Goal: Task Accomplishment & Management: Use online tool/utility

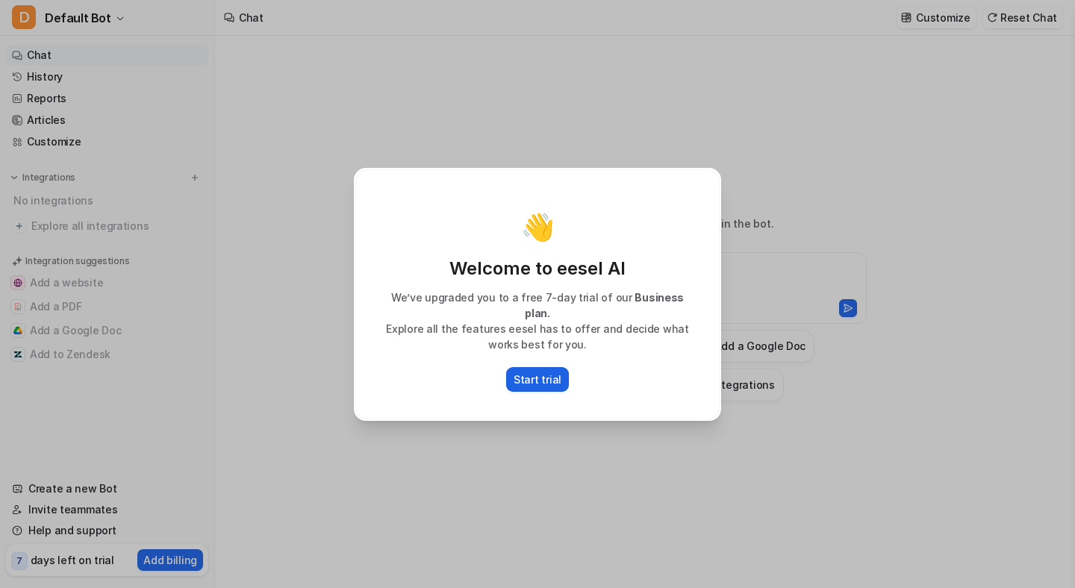
click at [544, 375] on p "Start trial" at bounding box center [538, 380] width 48 height 16
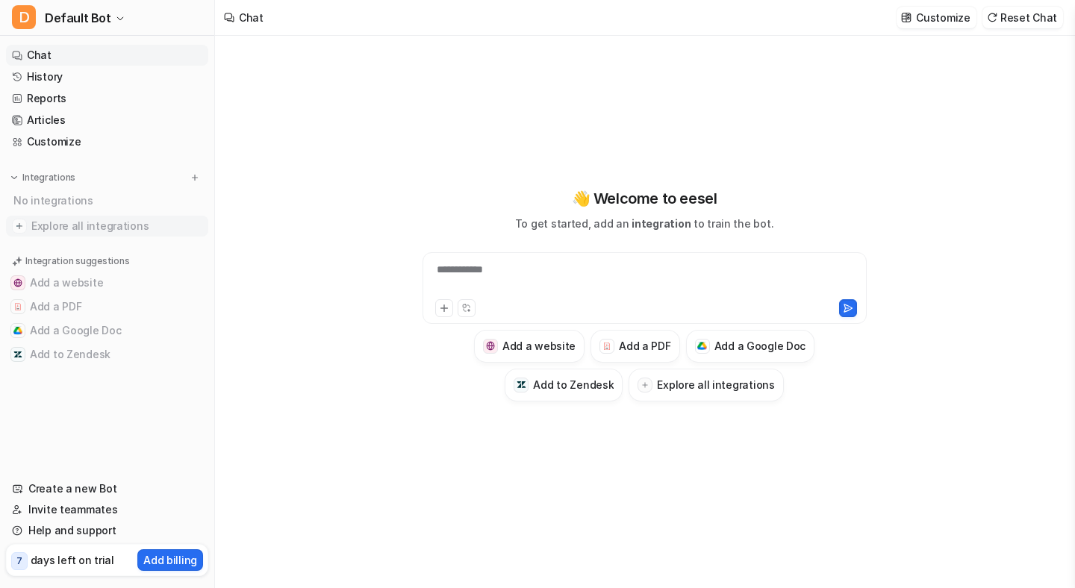
click at [81, 219] on span "Explore all integrations" at bounding box center [116, 226] width 171 height 24
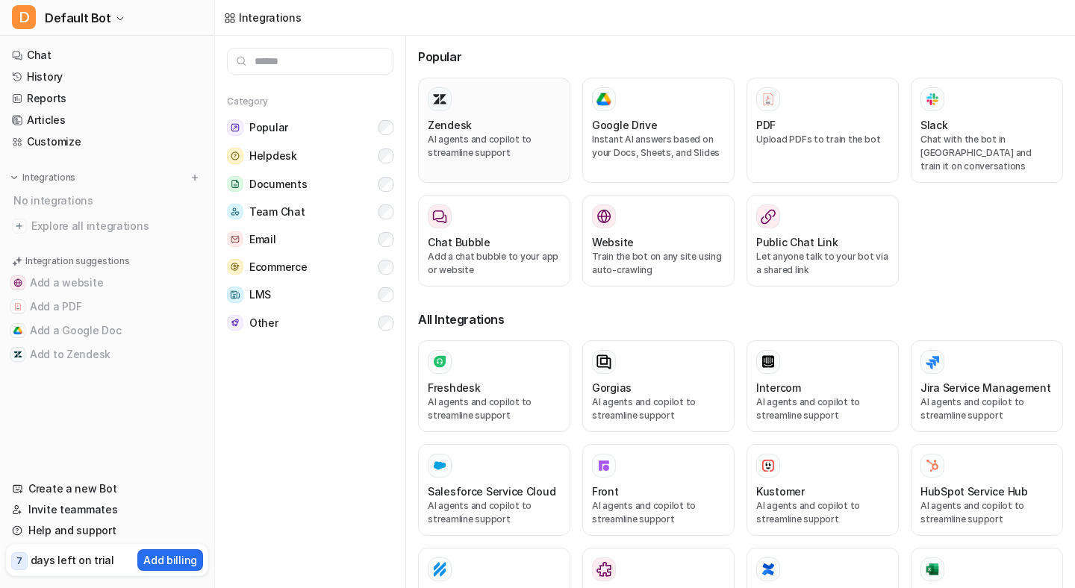
click at [442, 125] on h3 "Zendesk" at bounding box center [450, 125] width 44 height 16
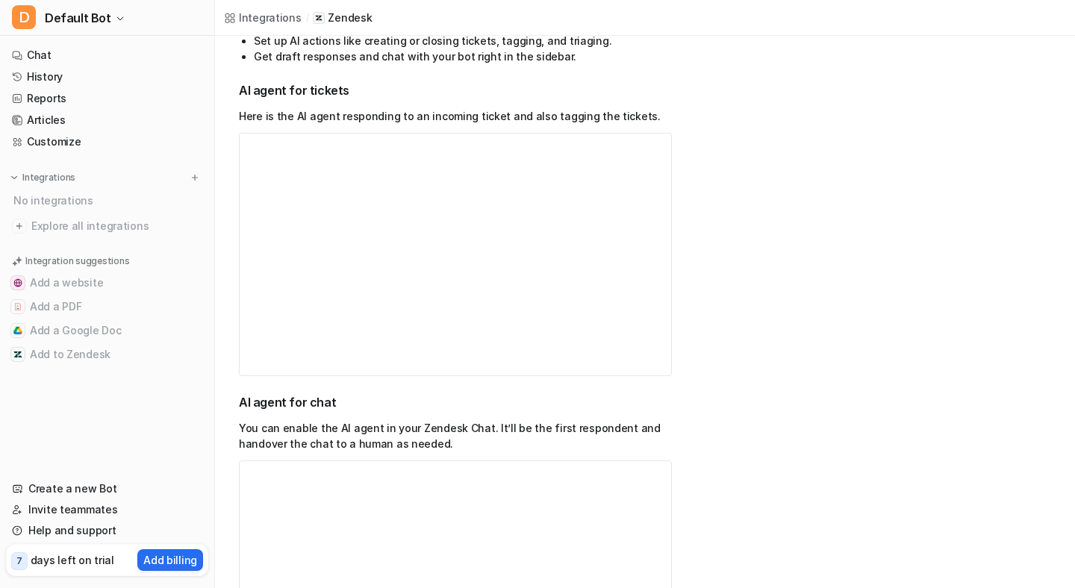
scroll to position [352, 0]
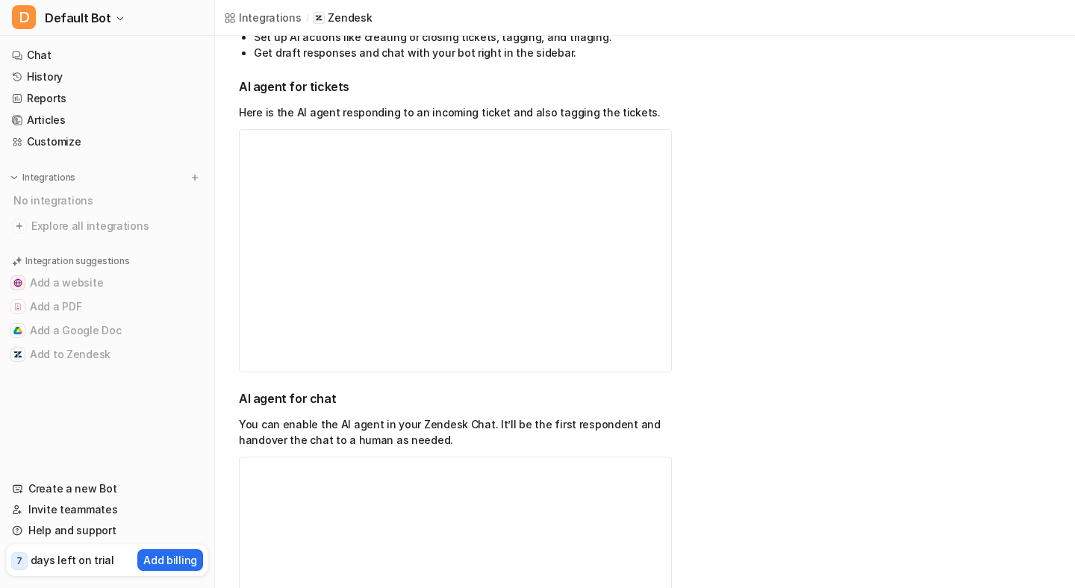
click at [632, 429] on p "You can enable the AI agent in your Zendesk Chat. It’ll be the first respondent…" at bounding box center [455, 432] width 433 height 31
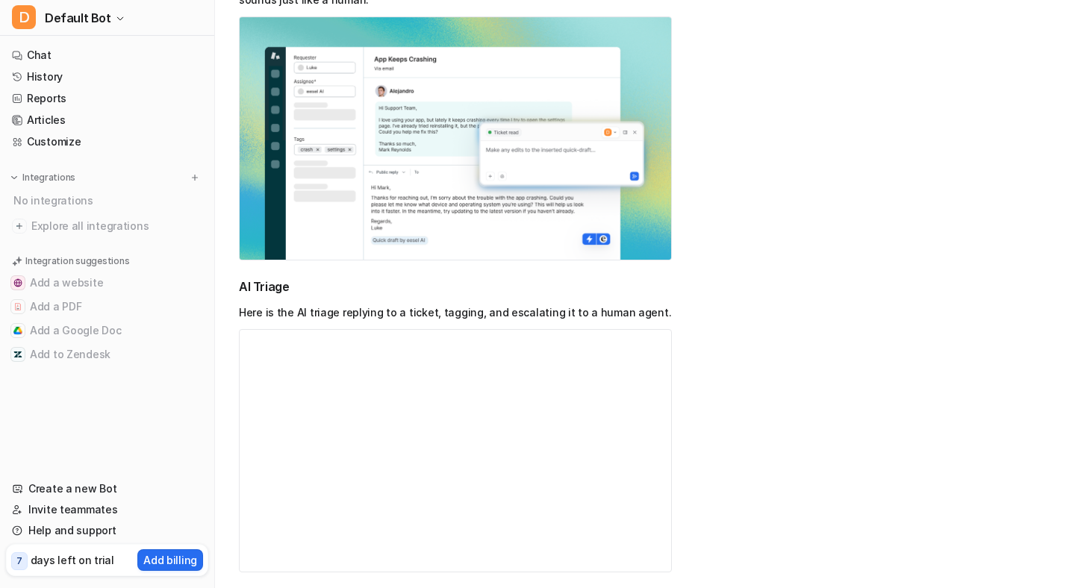
scroll to position [1454, 0]
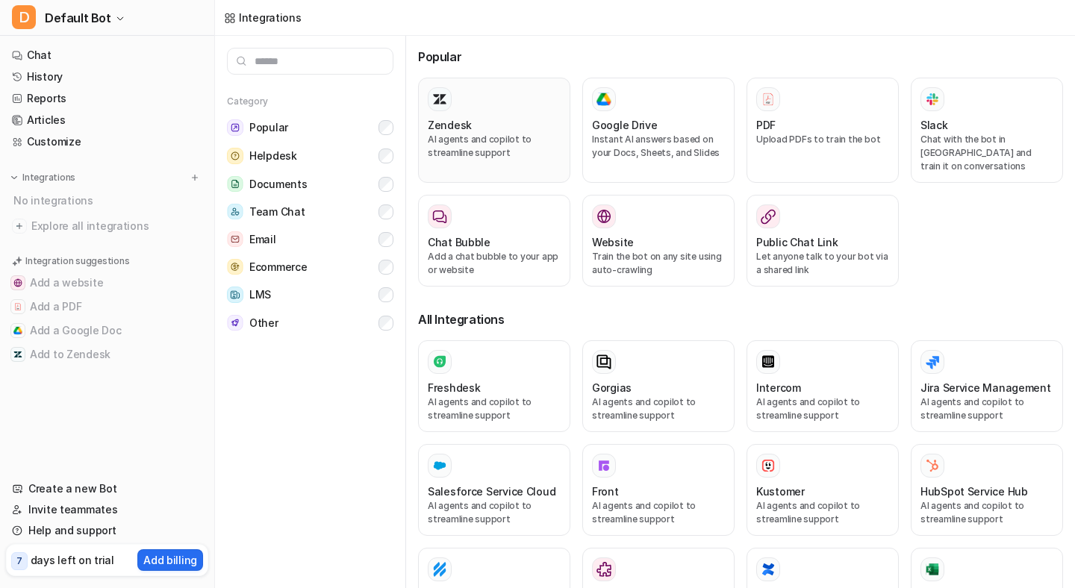
click at [485, 110] on div at bounding box center [494, 99] width 133 height 24
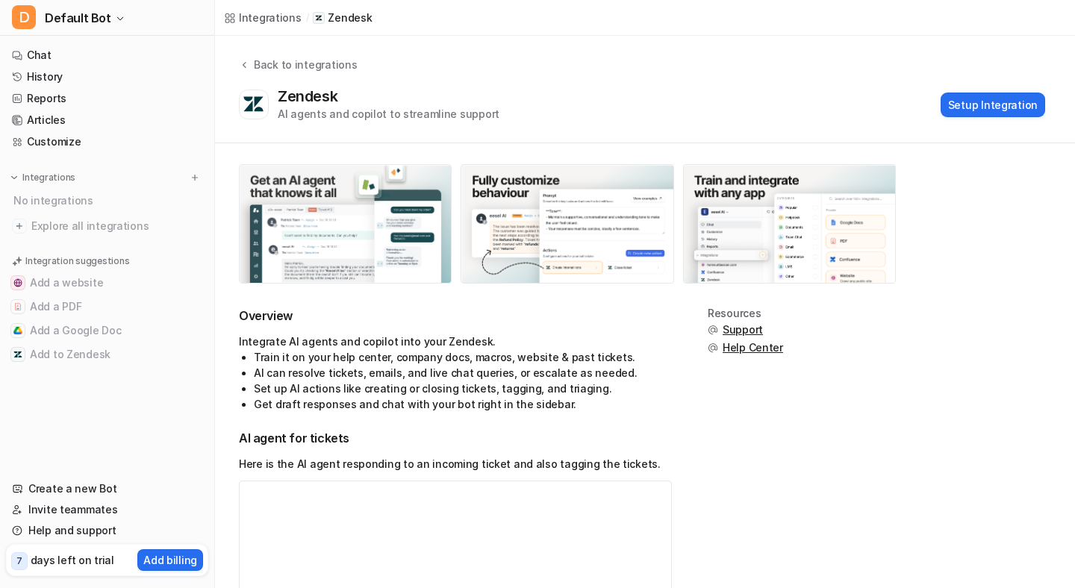
click at [351, 246] on img at bounding box center [345, 224] width 211 height 118
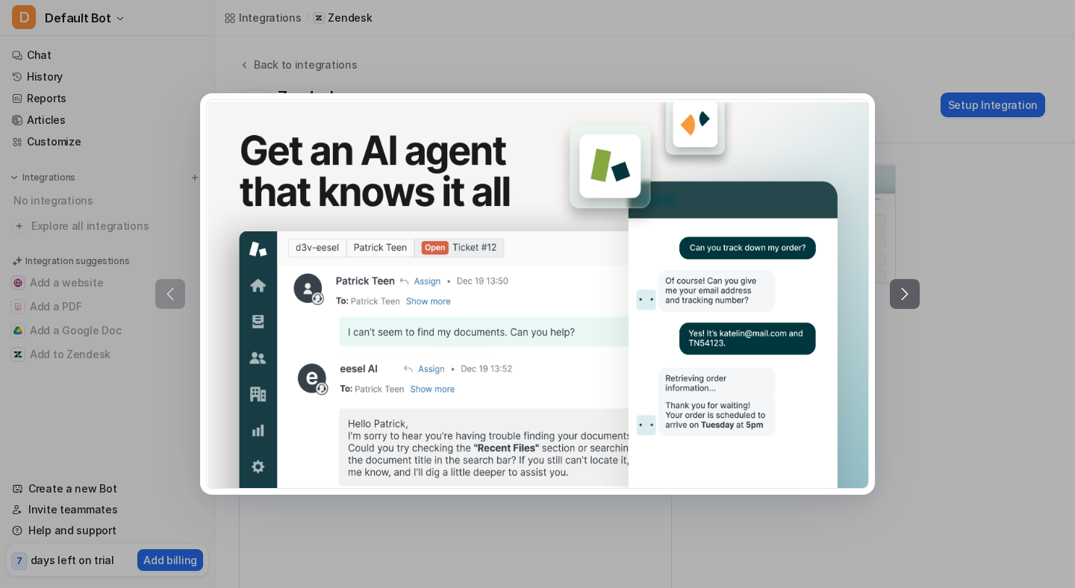
click at [904, 292] on icon at bounding box center [905, 294] width 18 height 18
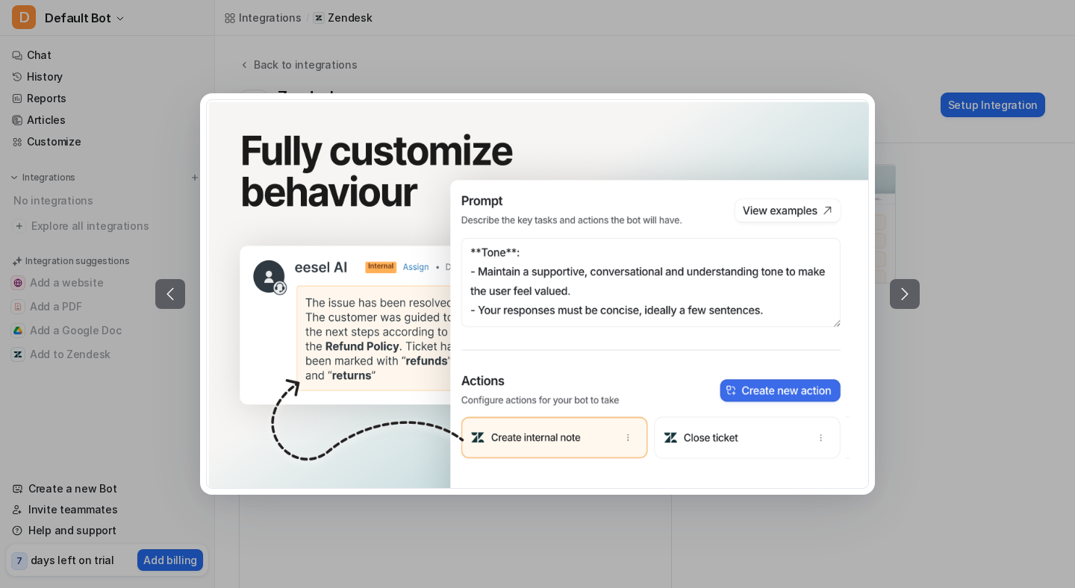
click at [914, 302] on button at bounding box center [905, 294] width 30 height 30
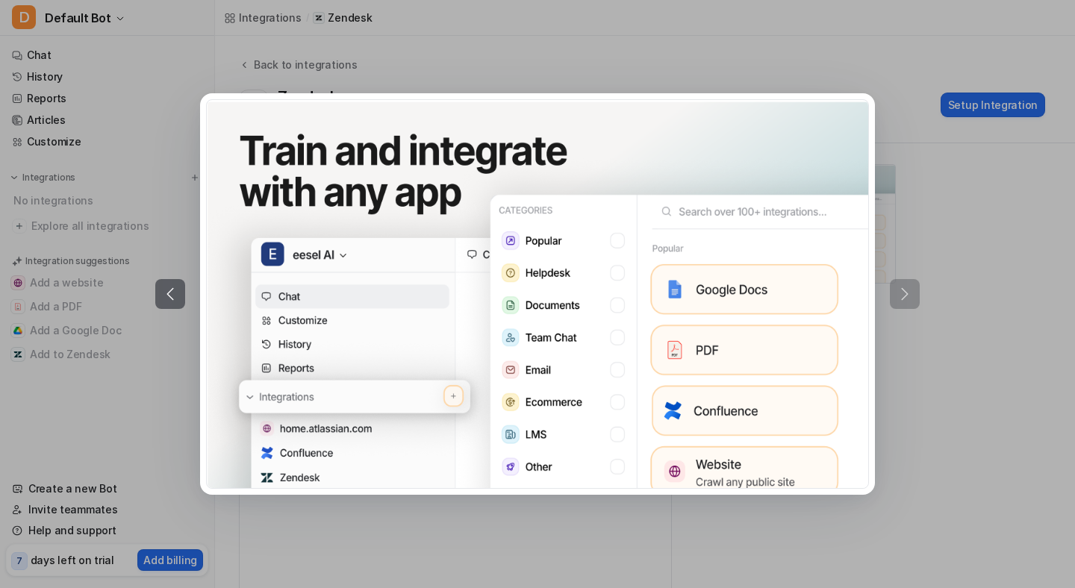
click at [914, 302] on div at bounding box center [537, 294] width 764 height 402
click at [908, 291] on div at bounding box center [537, 294] width 764 height 402
click at [169, 298] on icon at bounding box center [170, 294] width 18 height 18
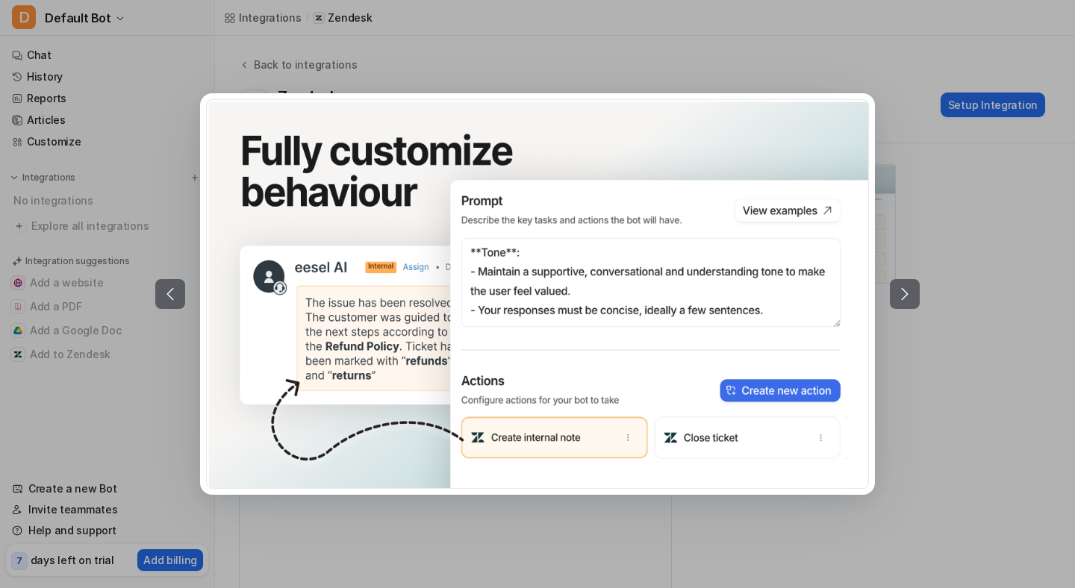
click at [169, 298] on icon at bounding box center [170, 294] width 18 height 18
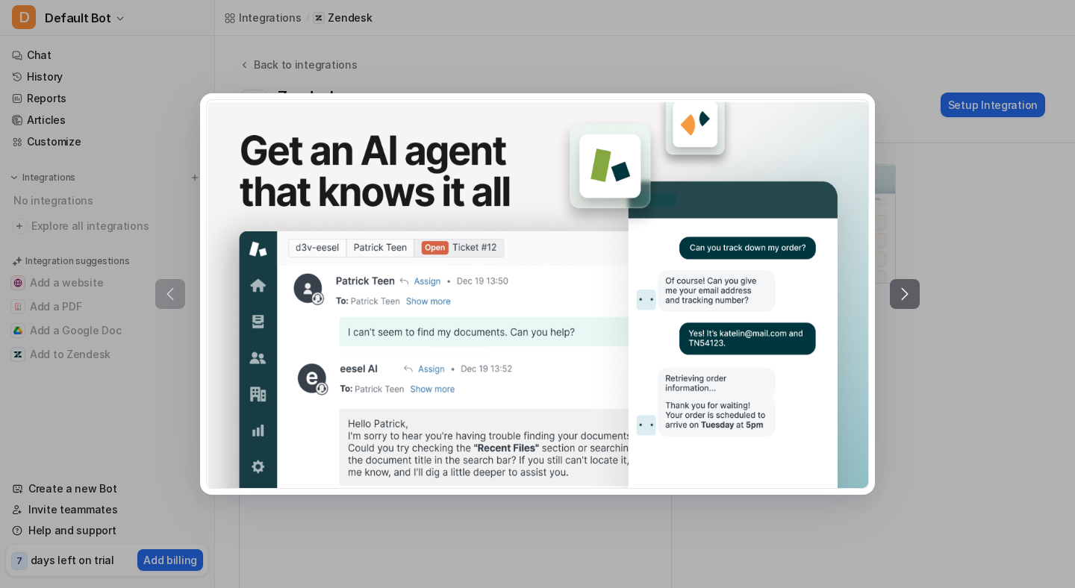
click at [218, 60] on div at bounding box center [537, 294] width 1075 height 588
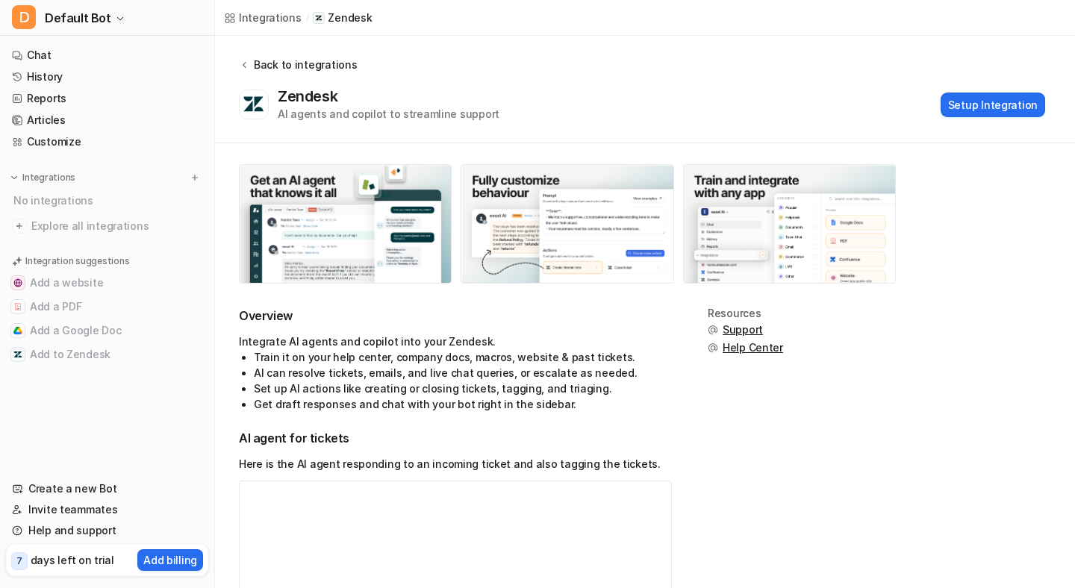
click at [247, 69] on icon at bounding box center [244, 64] width 10 height 11
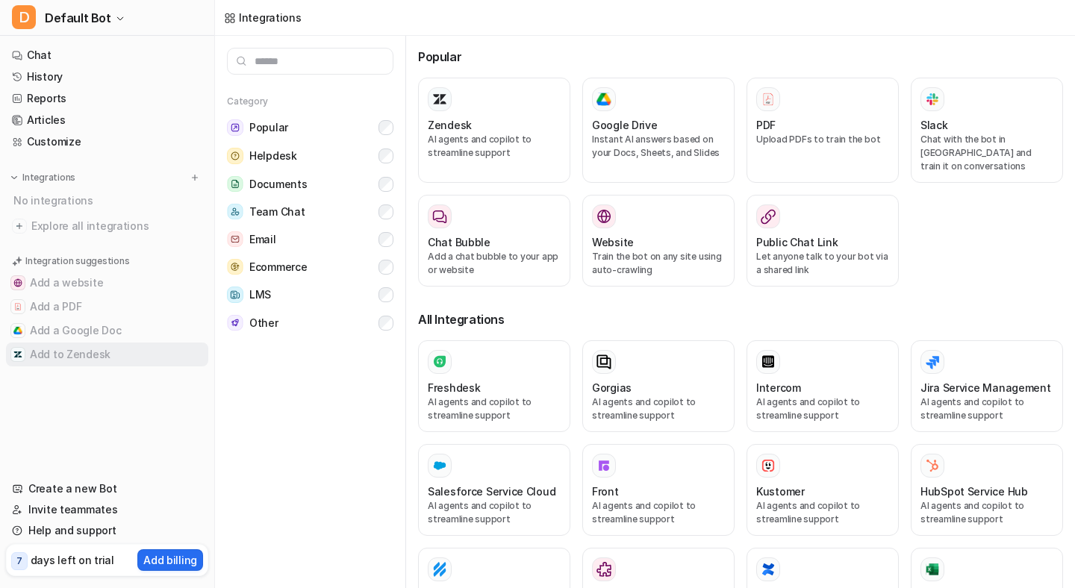
click at [78, 356] on button "Add to Zendesk" at bounding box center [107, 355] width 202 height 24
click at [442, 148] on p "AI agents and copilot to streamline support" at bounding box center [494, 146] width 133 height 27
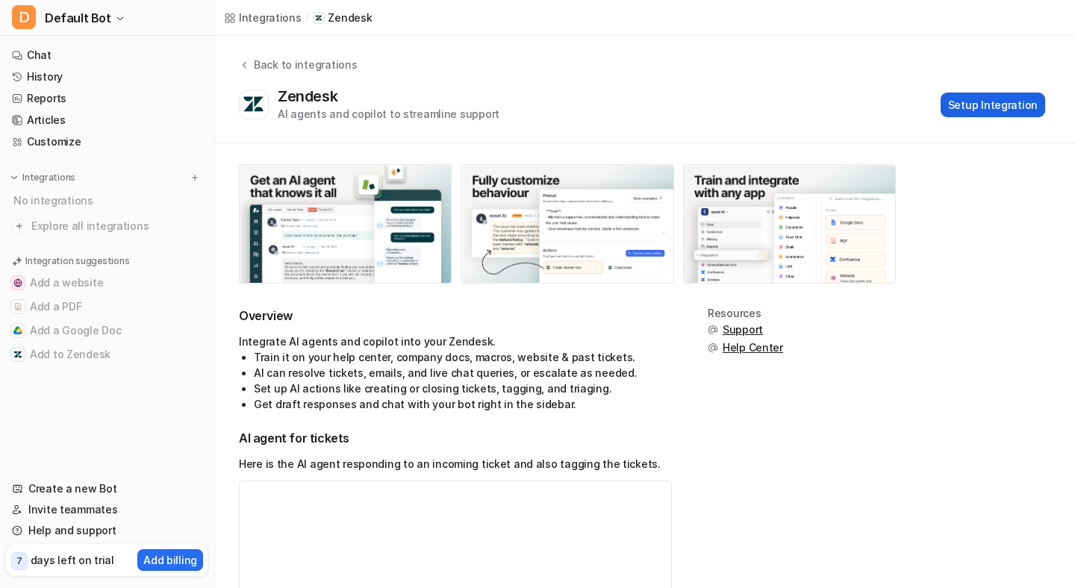
click at [969, 96] on button "Setup Integration" at bounding box center [993, 105] width 105 height 25
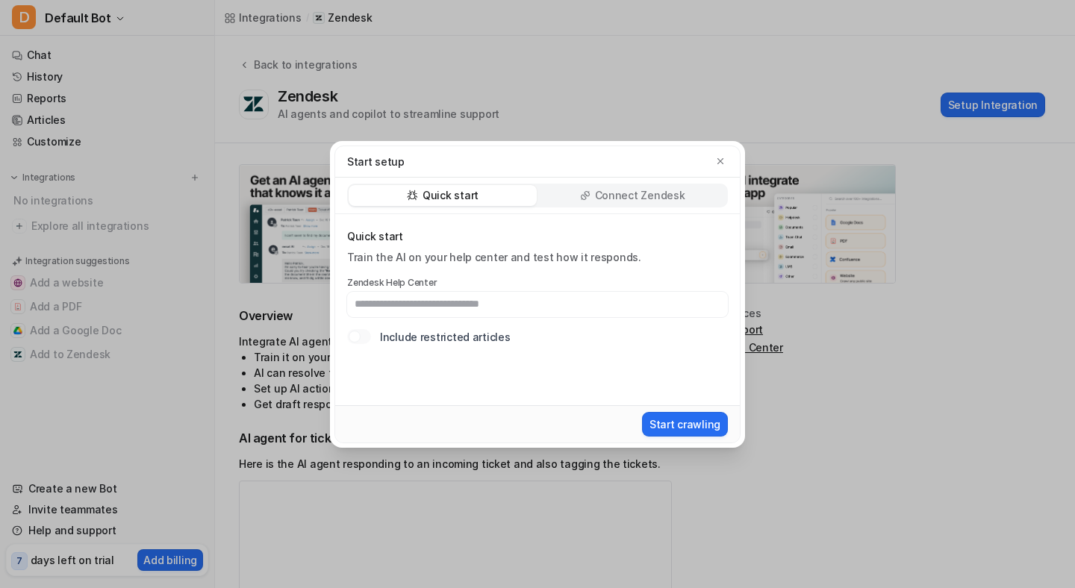
click at [664, 199] on p "Connect Zendesk" at bounding box center [640, 195] width 90 height 15
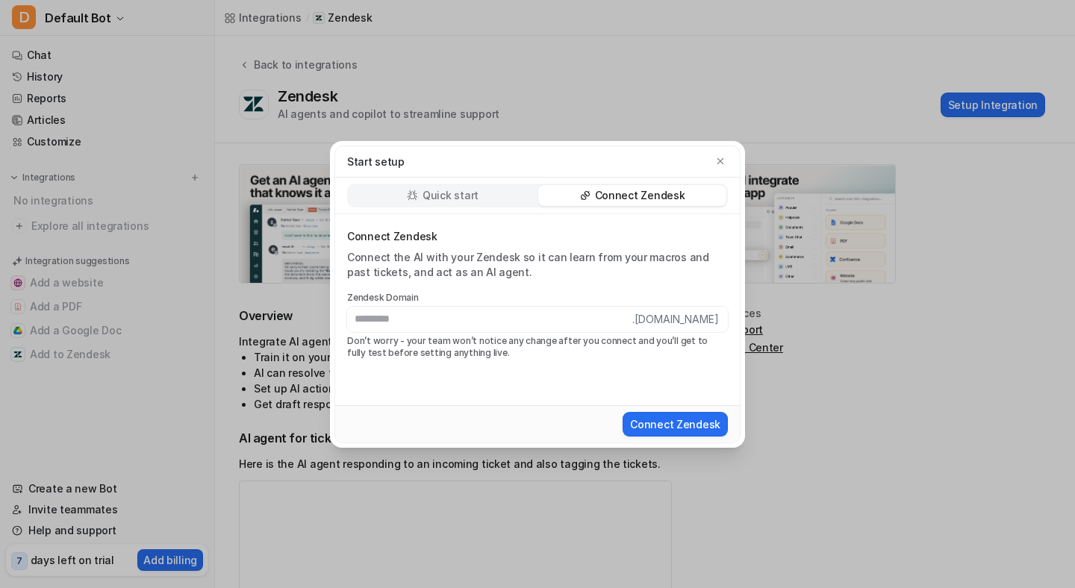
click at [732, 154] on div "Start setup" at bounding box center [537, 161] width 405 height 31
click at [717, 160] on icon "button" at bounding box center [720, 161] width 10 height 10
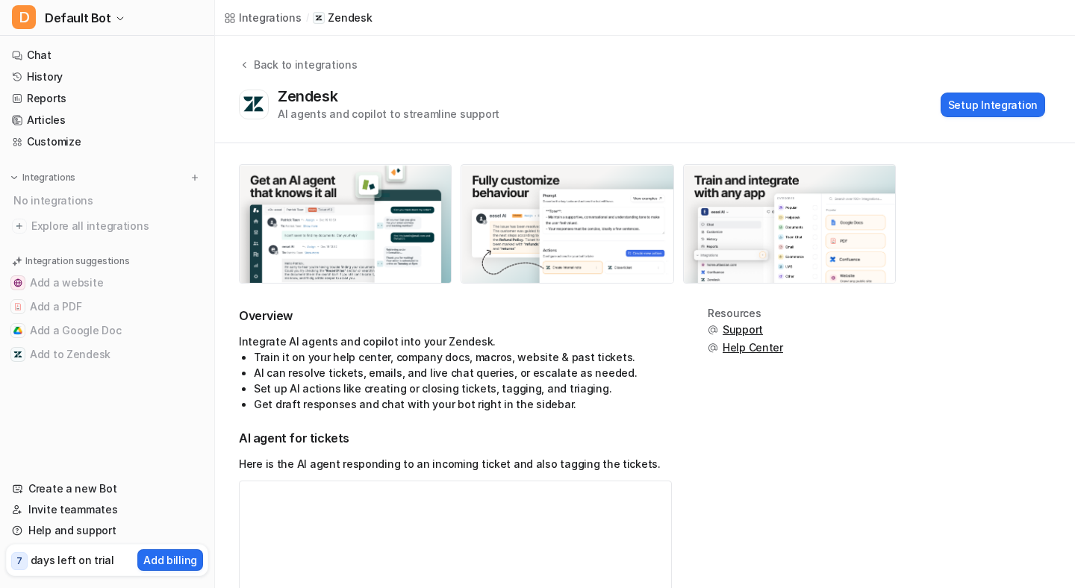
click at [271, 19] on div "Integrations" at bounding box center [270, 18] width 63 height 16
click at [87, 317] on button "Add a PDF" at bounding box center [107, 307] width 202 height 24
click at [73, 47] on link "Chat" at bounding box center [107, 55] width 202 height 21
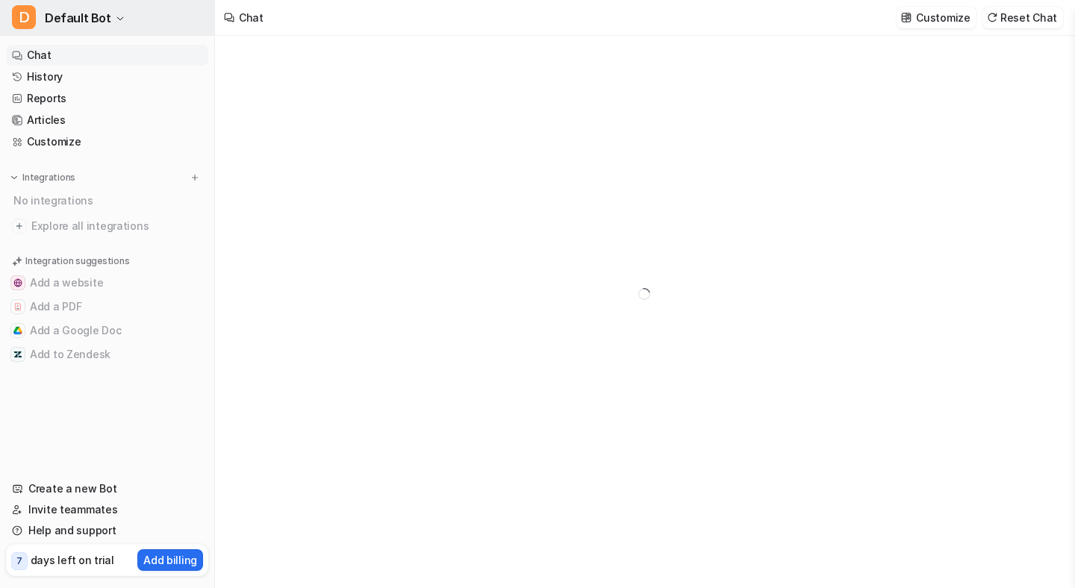
click at [85, 14] on span "Default Bot" at bounding box center [78, 17] width 66 height 21
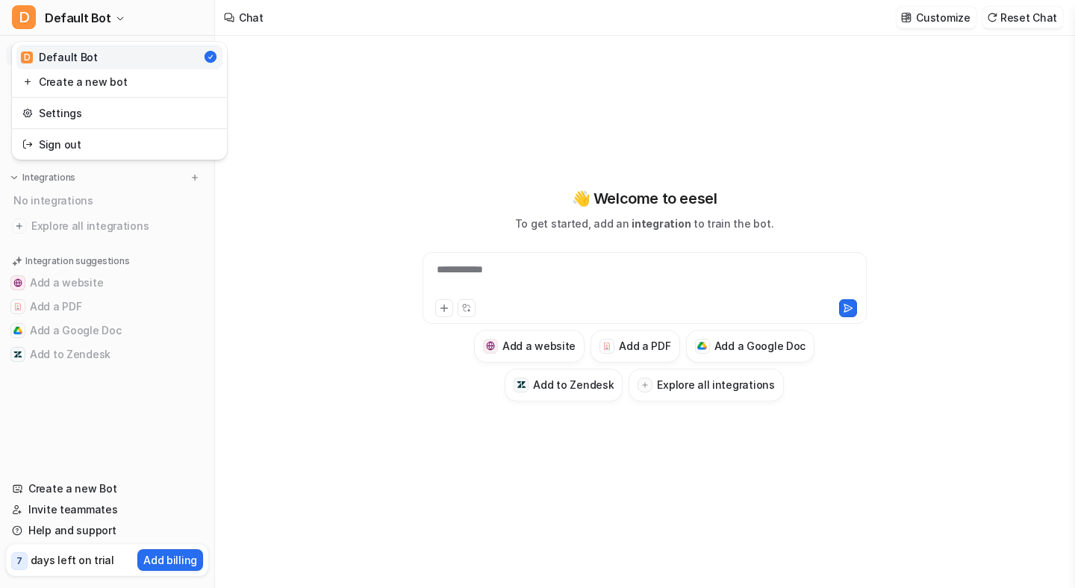
click at [304, 216] on div "**********" at bounding box center [537, 294] width 1075 height 588
